Goal: Information Seeking & Learning: Learn about a topic

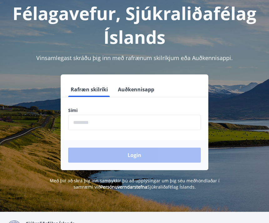
scroll to position [40, 0]
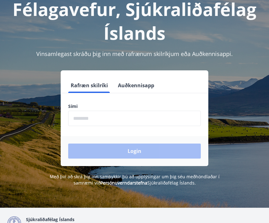
click at [89, 120] on input "phone" at bounding box center [134, 118] width 133 height 15
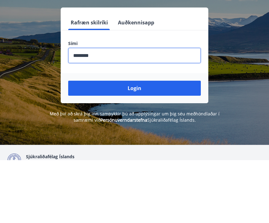
type input "********"
click at [129, 144] on button "Login" at bounding box center [134, 151] width 133 height 15
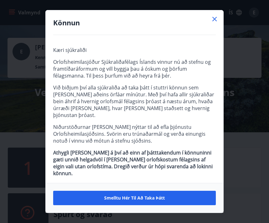
scroll to position [0, 0]
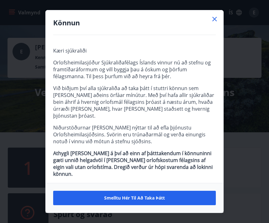
click at [146, 199] on span "Smelltu hér til að taka þátt" at bounding box center [134, 198] width 61 height 6
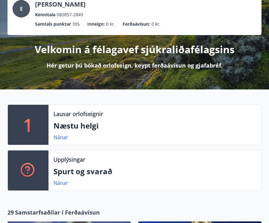
scroll to position [43, 0]
click at [88, 128] on p "Næstu helgi" at bounding box center [155, 126] width 203 height 11
click at [60, 141] on link "Nánar" at bounding box center [61, 137] width 15 height 7
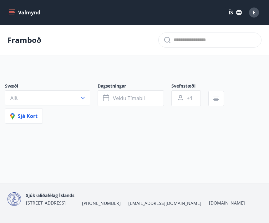
type input "*"
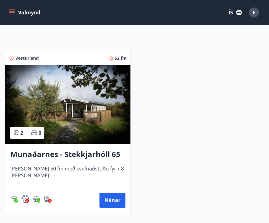
scroll to position [121, 0]
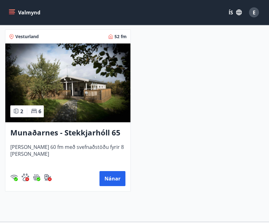
click at [113, 182] on button "Nánar" at bounding box center [113, 179] width 26 height 15
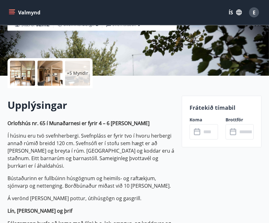
scroll to position [113, 0]
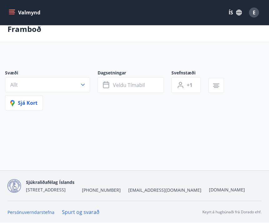
scroll to position [21, 0]
type input "*"
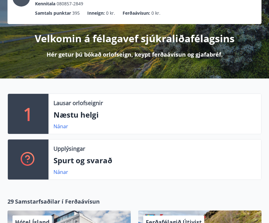
scroll to position [54, 0]
click at [59, 175] on link "Nánar" at bounding box center [61, 172] width 15 height 7
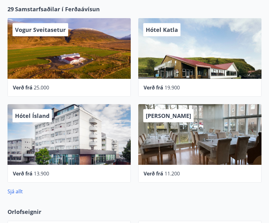
scroll to position [246, 0]
click at [18, 193] on link "Sjá allt" at bounding box center [15, 191] width 15 height 7
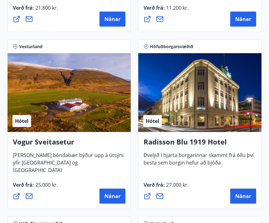
scroll to position [1672, 0]
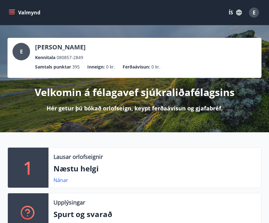
click at [252, 15] on div "E" at bounding box center [254, 13] width 10 height 10
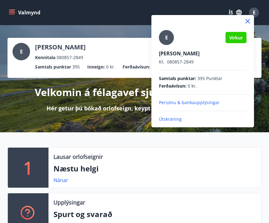
click at [169, 168] on div at bounding box center [134, 111] width 269 height 223
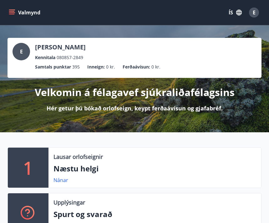
click at [14, 13] on icon "menu" at bounding box center [12, 12] width 6 height 6
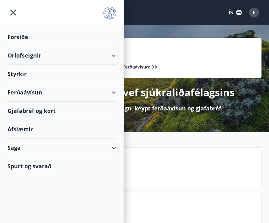
click at [13, 12] on icon "menu" at bounding box center [13, 13] width 6 height 6
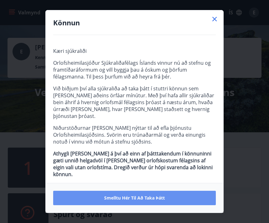
click at [159, 199] on span "Smelltu hér til að taka þátt" at bounding box center [134, 198] width 61 height 6
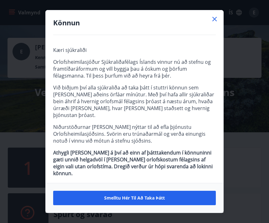
scroll to position [0, 0]
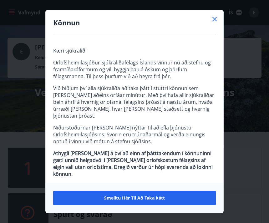
click at [142, 199] on span "Smelltu hér til að taka þátt" at bounding box center [134, 198] width 61 height 6
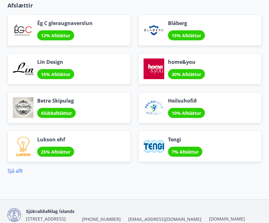
scroll to position [735, 0]
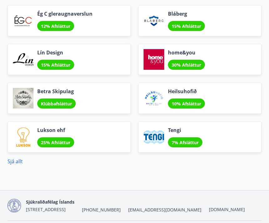
click at [18, 164] on link "Sjá allt" at bounding box center [15, 161] width 15 height 7
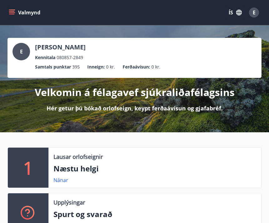
click at [255, 13] on span "E" at bounding box center [254, 12] width 3 height 7
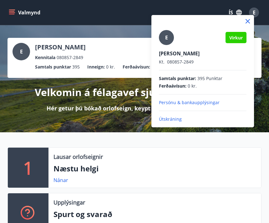
click at [247, 23] on icon at bounding box center [248, 22] width 8 height 8
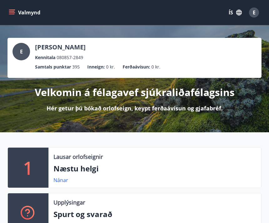
click at [234, 14] on button "ÍS" at bounding box center [235, 12] width 20 height 11
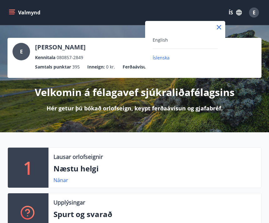
click at [109, 22] on div at bounding box center [134, 111] width 269 height 223
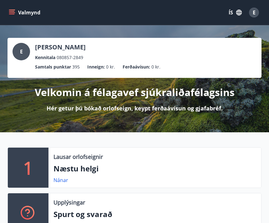
click at [12, 13] on icon "menu" at bounding box center [12, 12] width 6 height 6
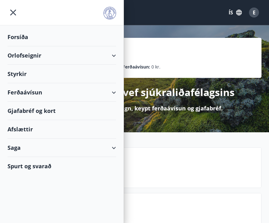
click at [38, 168] on div "Spurt og svarað" at bounding box center [62, 166] width 109 height 18
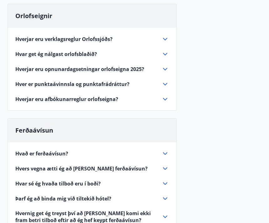
scroll to position [35, 0]
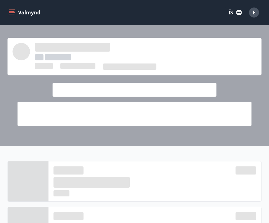
click at [13, 13] on icon "menu" at bounding box center [12, 12] width 6 height 6
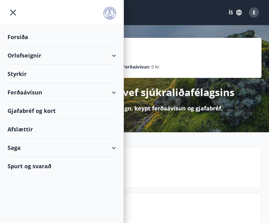
click at [21, 39] on div "Forsíða" at bounding box center [62, 37] width 109 height 18
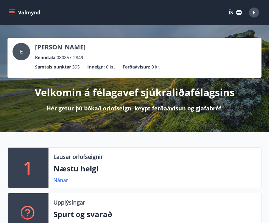
click at [11, 18] on button "Valmynd" at bounding box center [25, 12] width 35 height 11
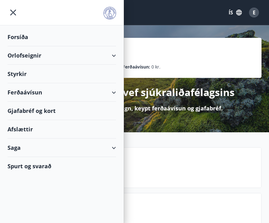
click at [11, 17] on icon "menu" at bounding box center [13, 12] width 11 height 11
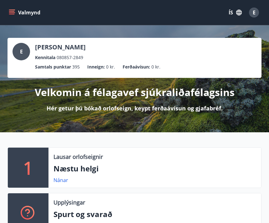
click at [13, 13] on icon "menu" at bounding box center [12, 12] width 7 height 1
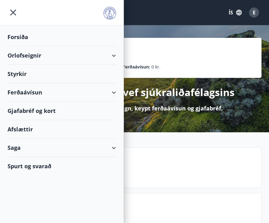
click at [110, 147] on div "Saga" at bounding box center [62, 148] width 109 height 18
